Goal: Transaction & Acquisition: Purchase product/service

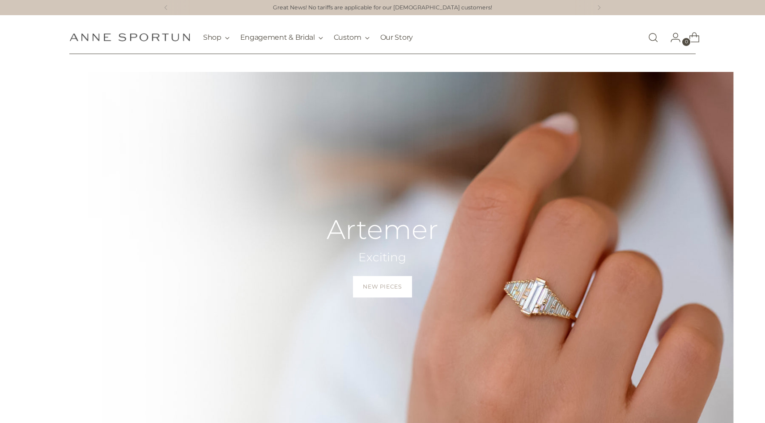
click at [650, 37] on link "Open search modal" at bounding box center [653, 38] width 18 height 18
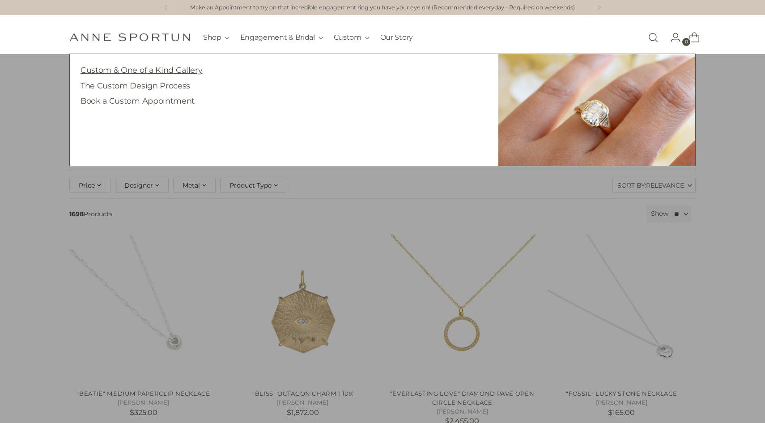
click at [183, 66] on link "Custom & One of a Kind Gallery" at bounding box center [141, 69] width 122 height 9
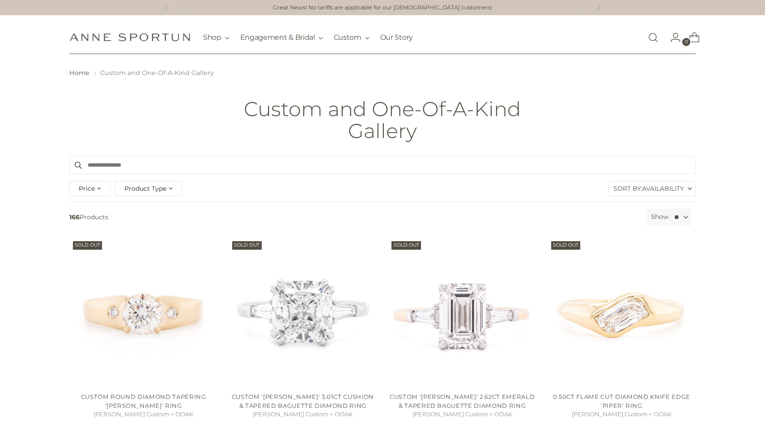
click at [338, 165] on input "Search products" at bounding box center [382, 165] width 626 height 18
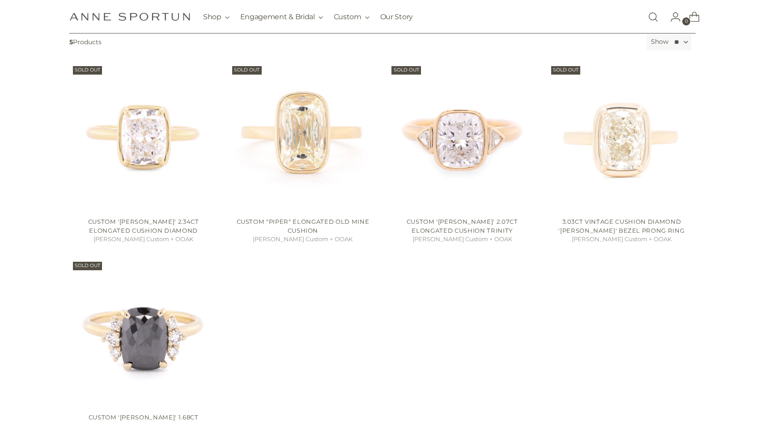
scroll to position [176, 0]
type input "**********"
click at [657, 11] on link "Open search modal" at bounding box center [653, 17] width 18 height 18
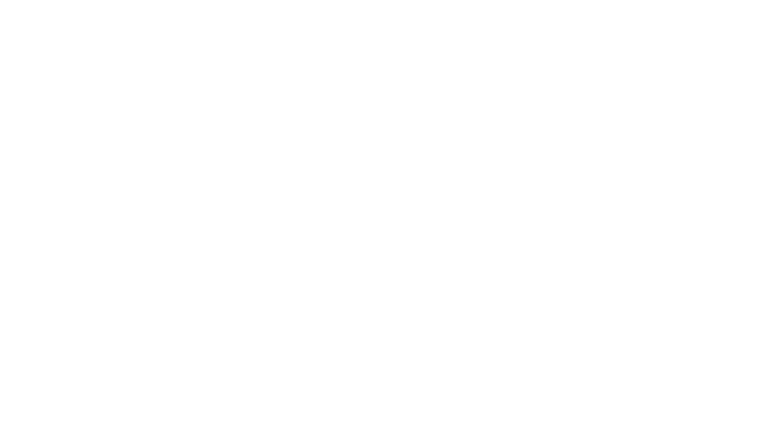
click at [650, 16] on header "Skip to content Anne Sportun Fine Jewellery Shop Gift Guide New & Fresh In-Stoc…" at bounding box center [382, 34] width 765 height 39
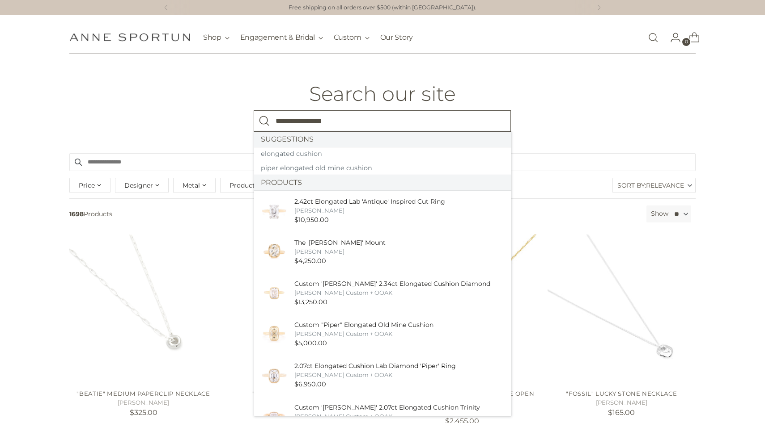
type input "**********"
click at [254, 110] on button "Search" at bounding box center [264, 120] width 21 height 21
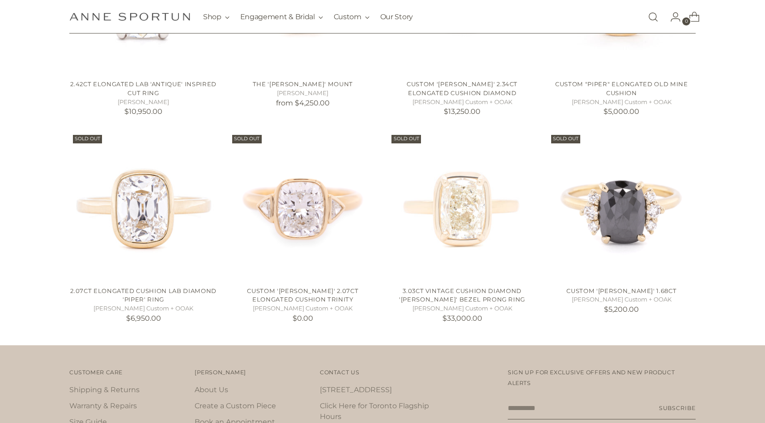
scroll to position [310, 0]
click at [0, 0] on img "2.07ct Elongated Cushion Lab Diamond 'Piper' Ring" at bounding box center [0, 0] width 0 height 0
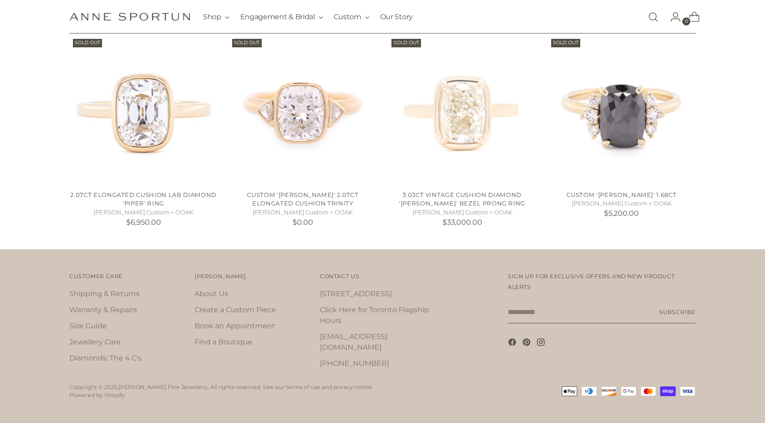
scroll to position [0, 0]
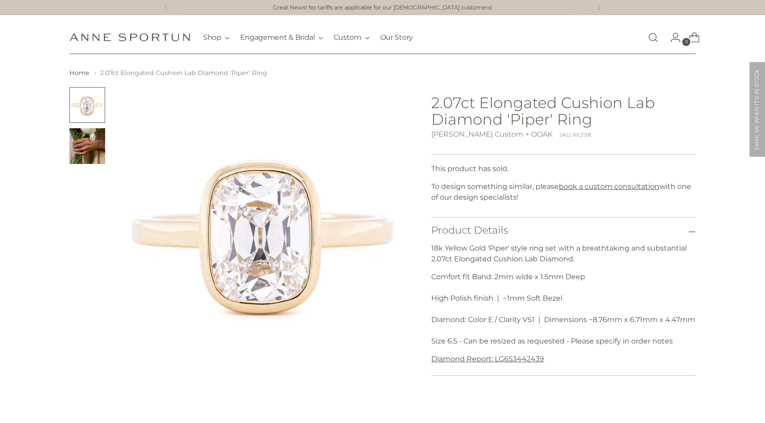
click at [81, 143] on img "Change image to image 2" at bounding box center [87, 146] width 36 height 36
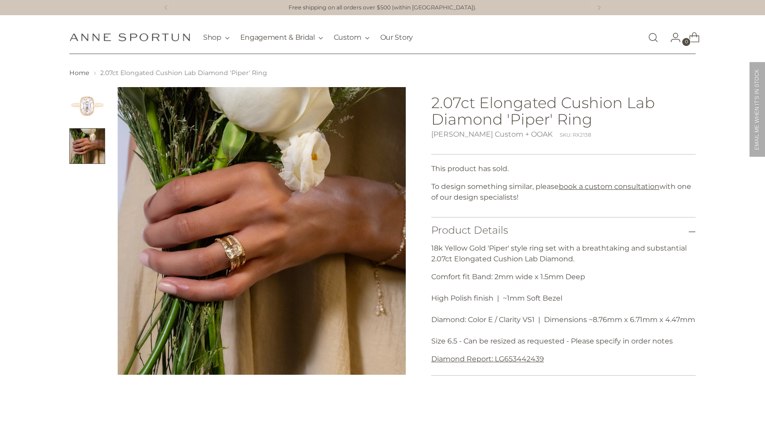
click at [73, 104] on img "Change image to image 1" at bounding box center [87, 105] width 36 height 36
